Goal: Entertainment & Leisure: Consume media (video, audio)

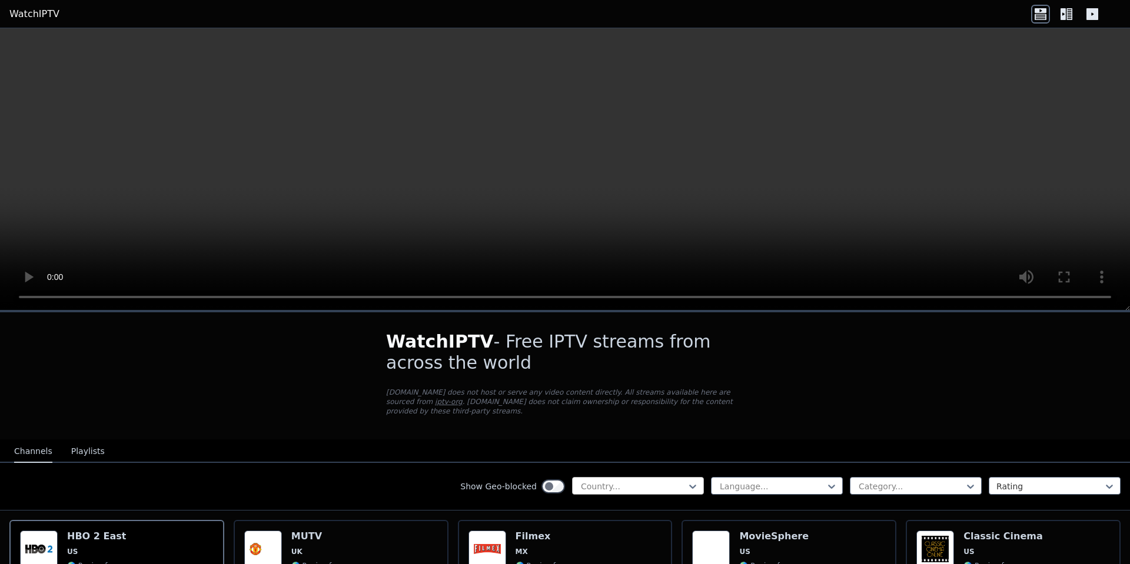
click at [649, 484] on div at bounding box center [633, 487] width 107 height 12
type input "****"
click at [632, 514] on div "[GEOGRAPHIC_DATA]" at bounding box center [638, 512] width 132 height 21
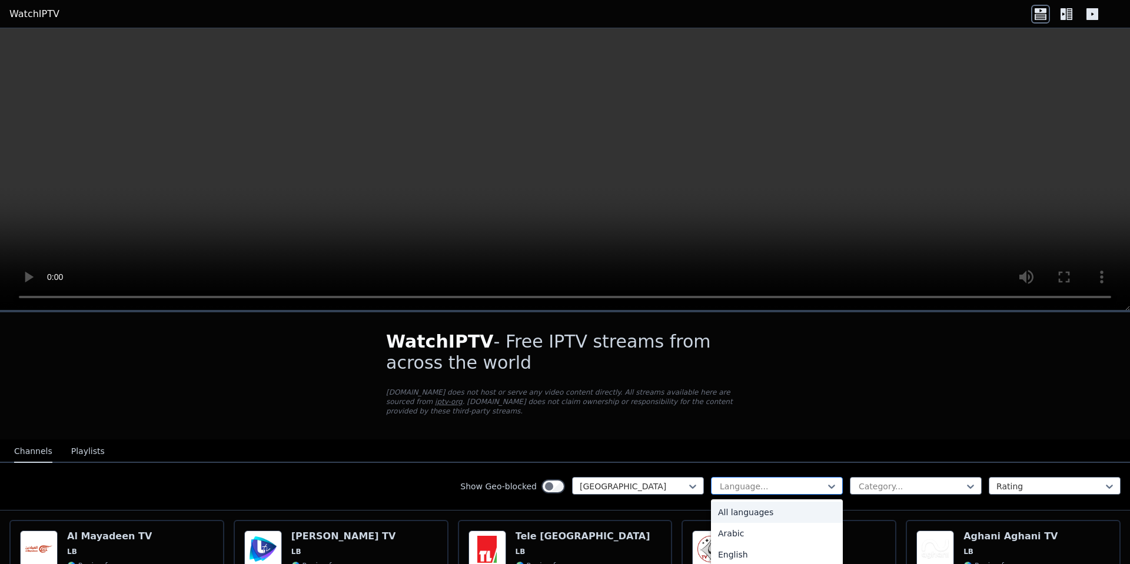
click at [794, 484] on div at bounding box center [771, 487] width 107 height 12
click at [782, 528] on div "Arabic" at bounding box center [777, 533] width 132 height 21
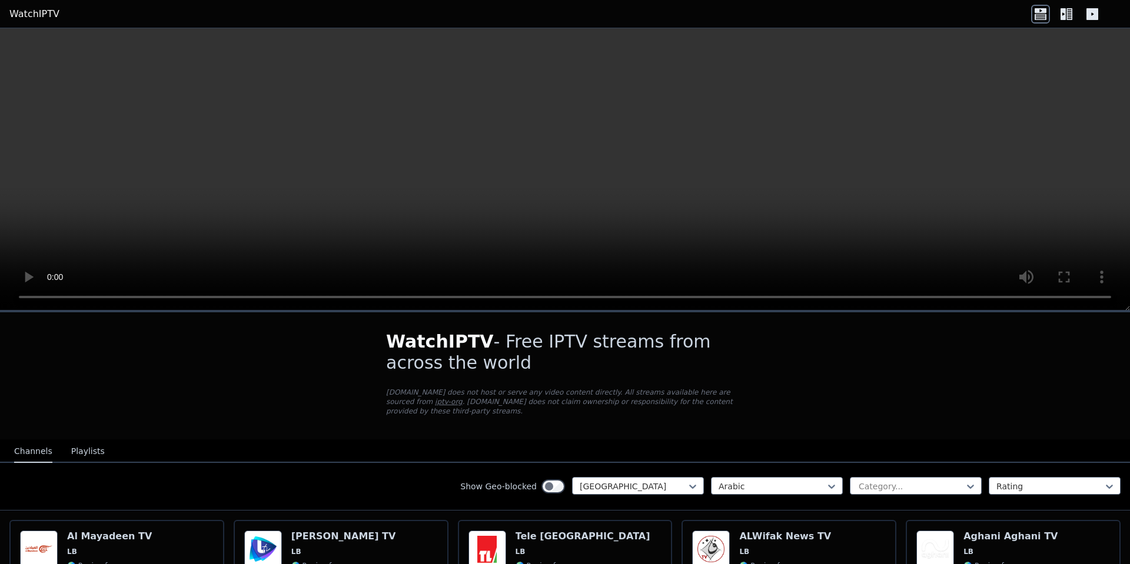
click at [94, 452] on button "Playlists" at bounding box center [88, 452] width 34 height 22
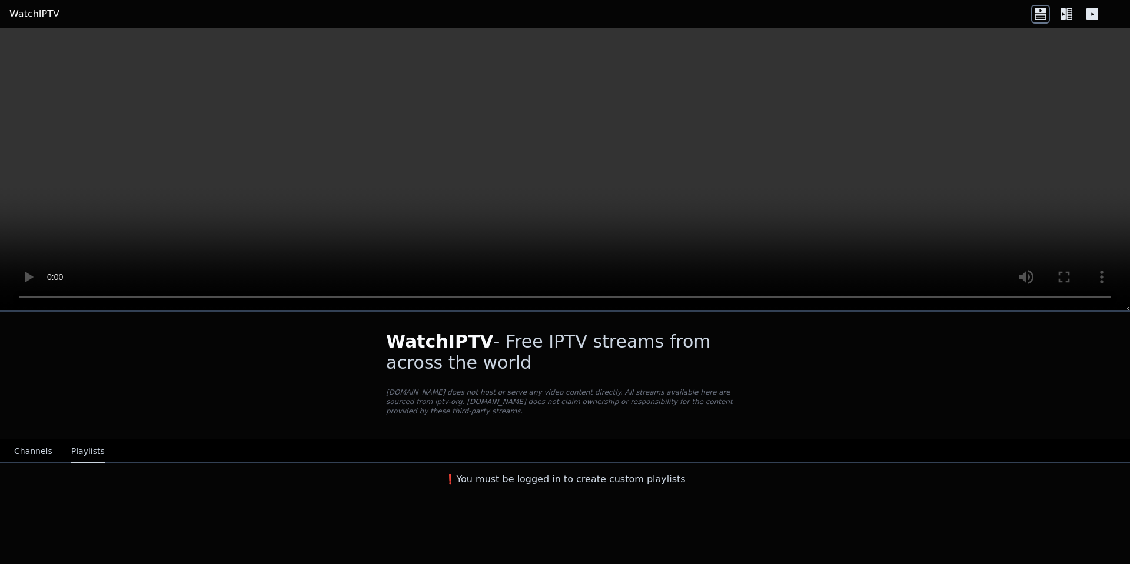
click at [42, 458] on button "Channels" at bounding box center [33, 452] width 38 height 22
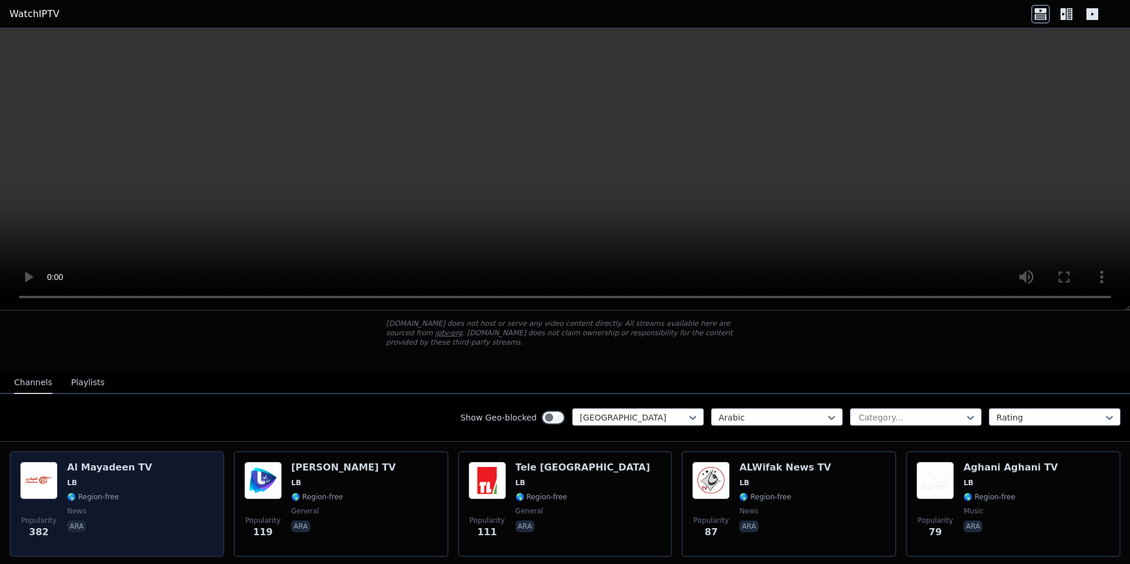
scroll to position [71, 0]
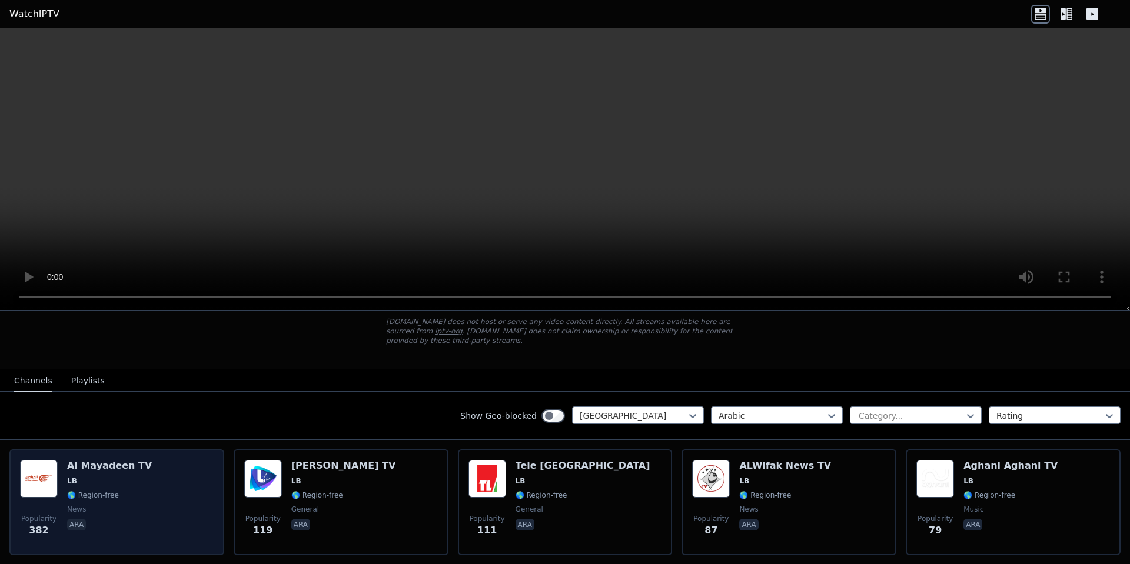
click at [152, 489] on div "Popularity 382 Al Mayadeen TV LB 🌎 Region-free news ara" at bounding box center [117, 502] width 194 height 85
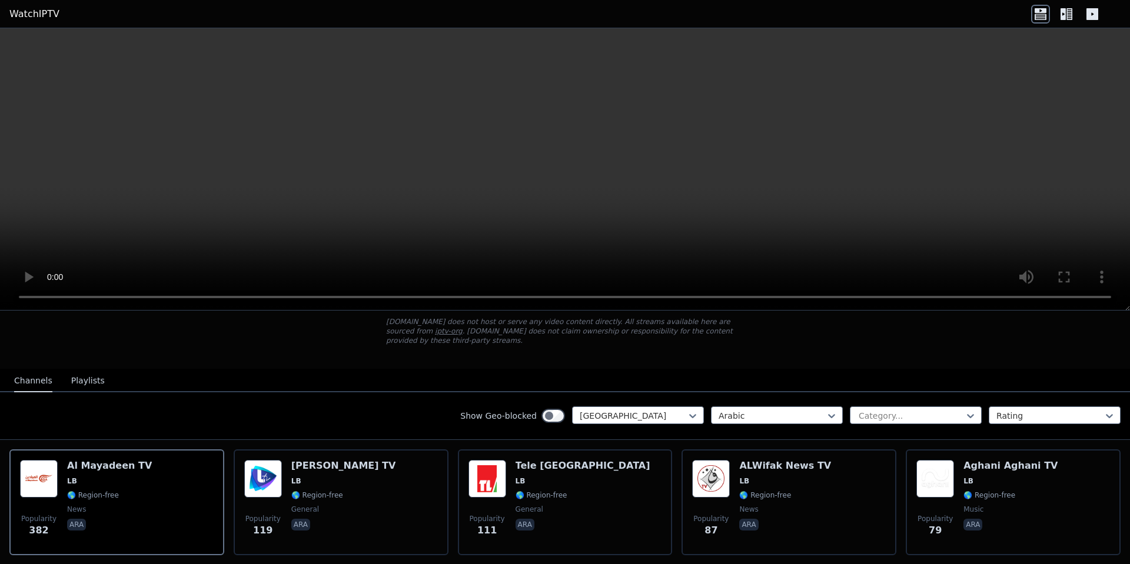
click at [680, 163] on video at bounding box center [565, 169] width 1130 height 282
click at [667, 167] on video at bounding box center [565, 169] width 1130 height 282
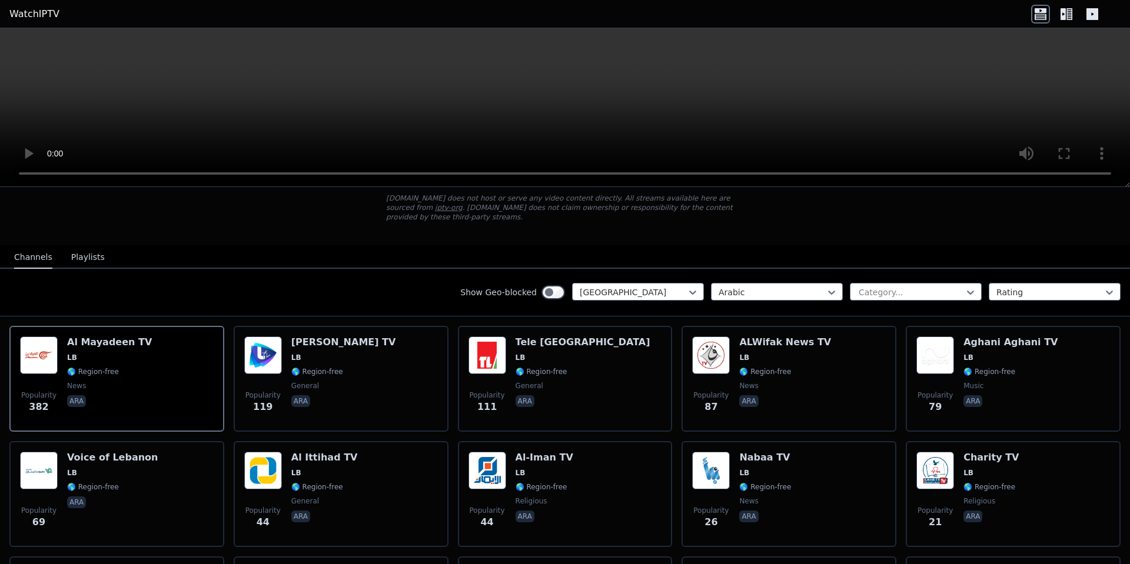
click at [1061, 14] on icon at bounding box center [1062, 14] width 5 height 12
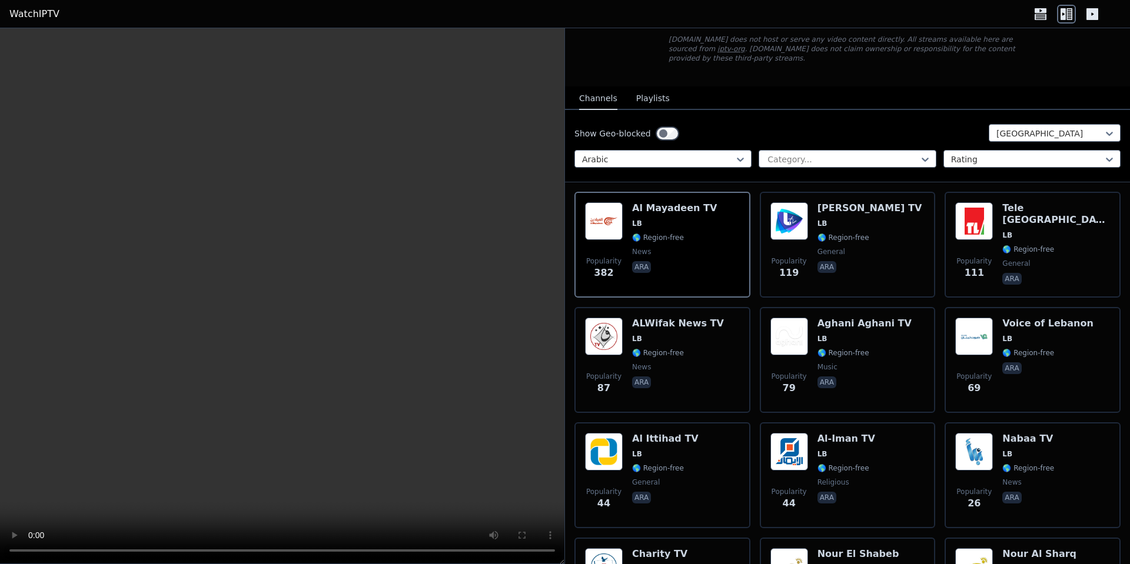
click at [1091, 13] on icon at bounding box center [1092, 14] width 19 height 19
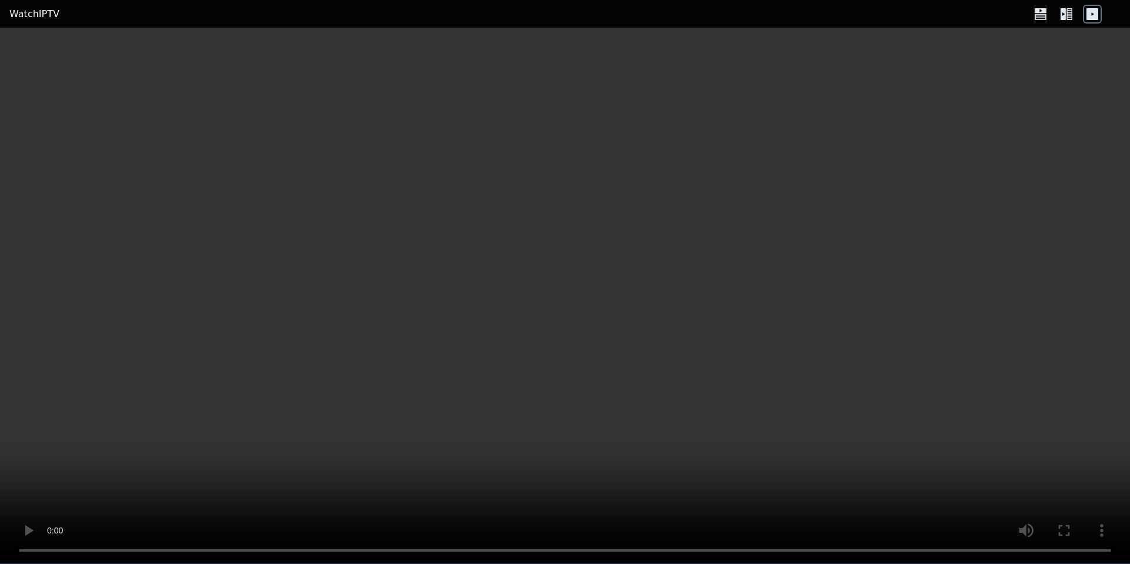
click at [1066, 17] on icon at bounding box center [1066, 14] width 19 height 19
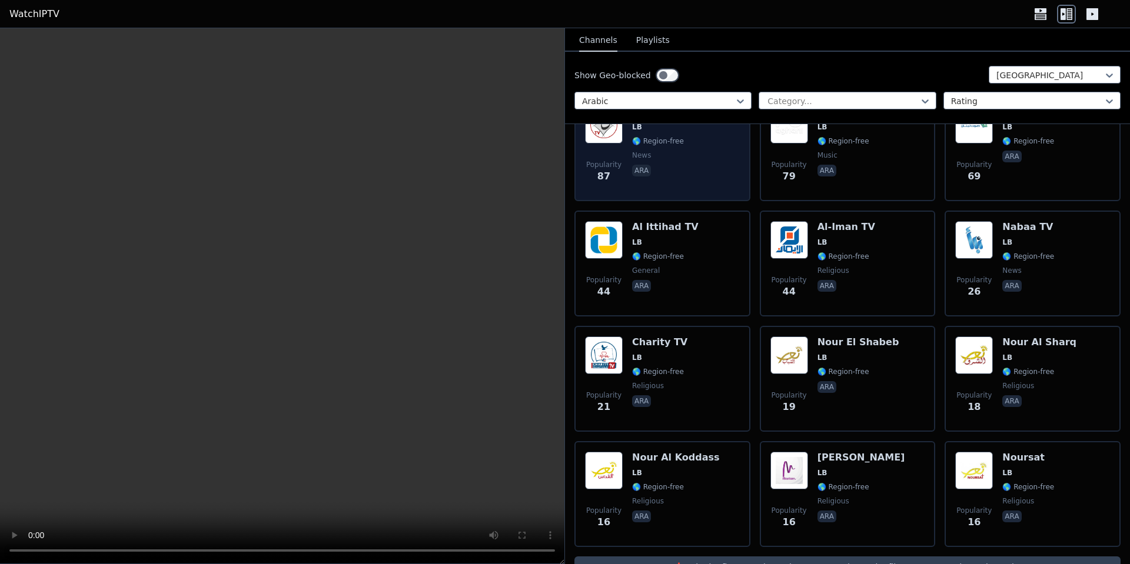
scroll to position [0, 0]
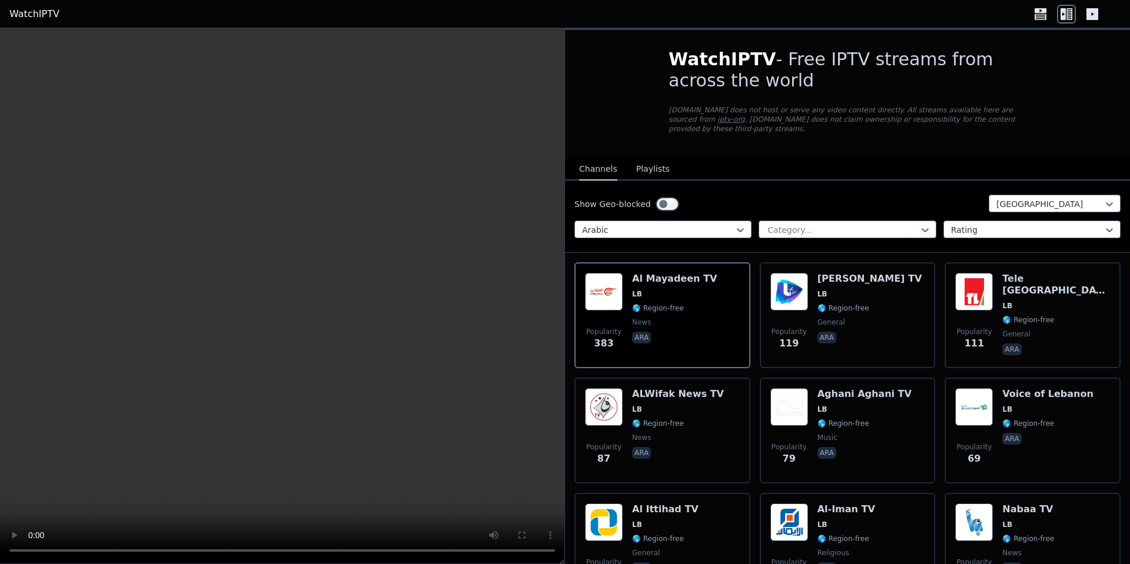
click at [655, 166] on button "Playlists" at bounding box center [653, 169] width 34 height 22
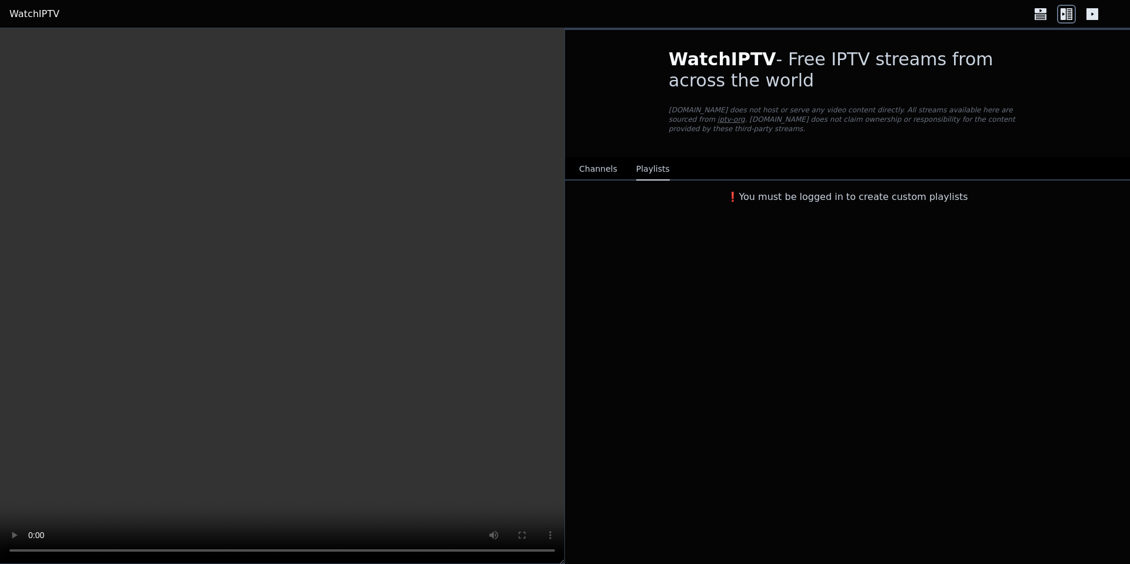
click at [832, 194] on h3 "❗️You must be logged in to create custom playlists" at bounding box center [847, 197] width 395 height 14
click at [717, 121] on link "iptv-org" at bounding box center [731, 119] width 28 height 8
